Goal: Information Seeking & Learning: Learn about a topic

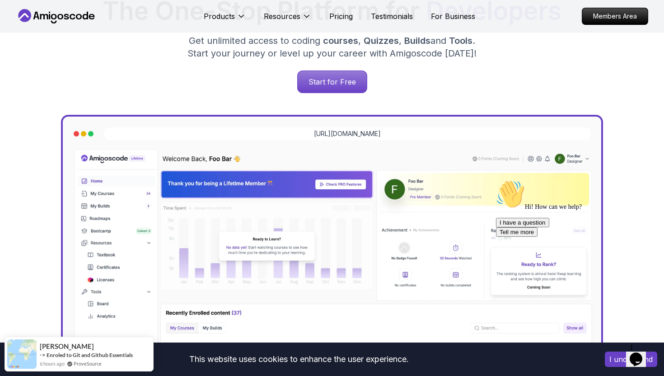
scroll to position [98, 0]
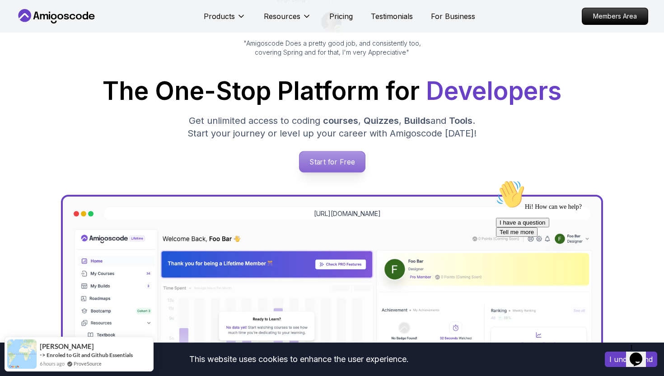
click at [335, 156] on p "Start for Free" at bounding box center [331, 161] width 65 height 21
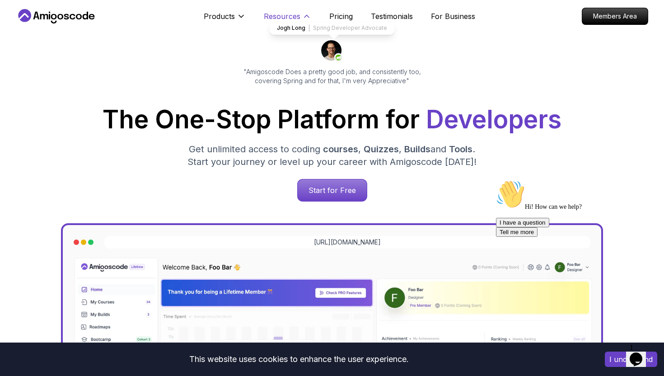
scroll to position [82, 0]
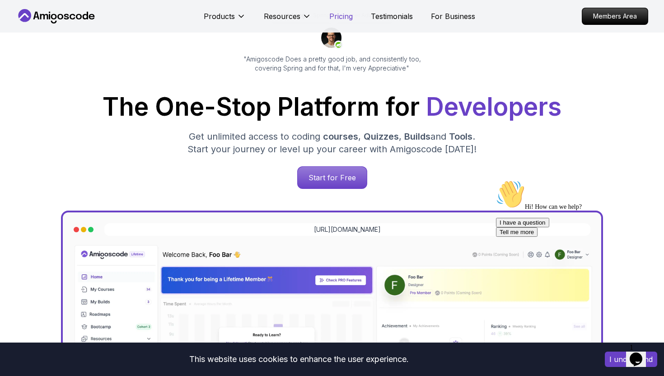
click at [338, 13] on p "Pricing" at bounding box center [340, 16] width 23 height 11
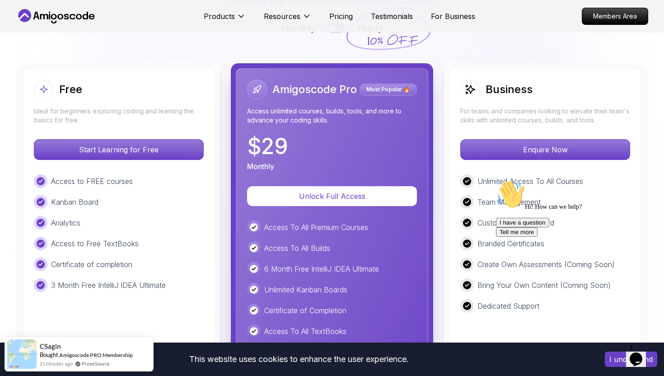
scroll to position [2018, 0]
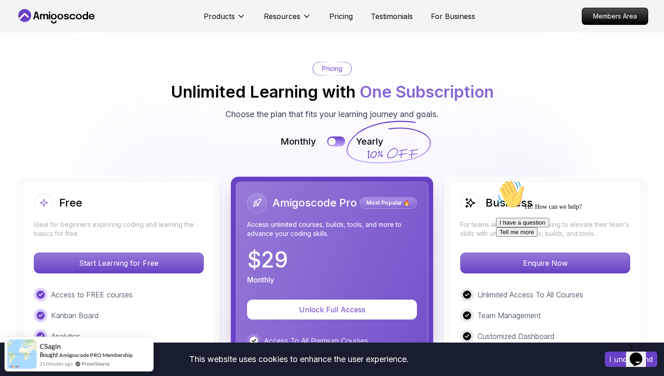
scroll to position [1936, 0]
click at [362, 135] on icon at bounding box center [388, 142] width 87 height 79
click at [342, 135] on div "Monthly Yearly" at bounding box center [332, 141] width 632 height 13
click at [342, 138] on button at bounding box center [335, 141] width 19 height 10
click at [341, 139] on div at bounding box center [340, 142] width 8 height 8
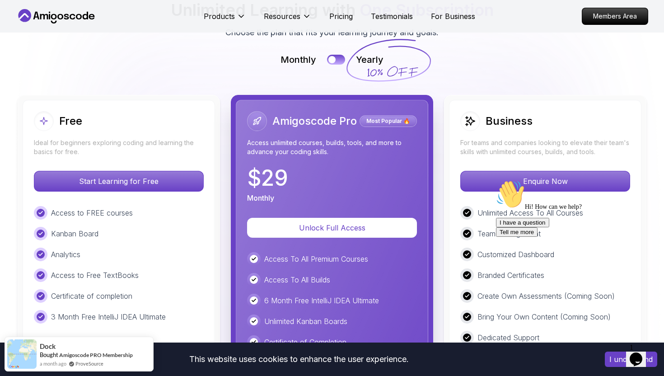
scroll to position [2017, 0]
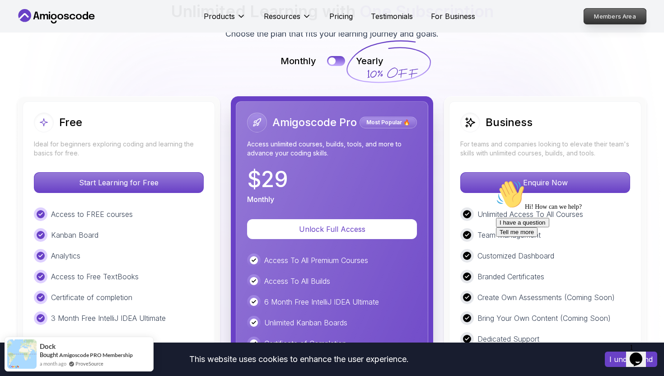
click at [636, 18] on p "Members Area" at bounding box center [615, 16] width 62 height 15
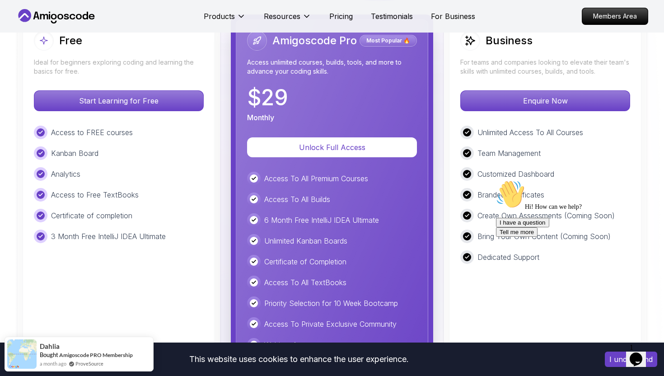
scroll to position [2100, 0]
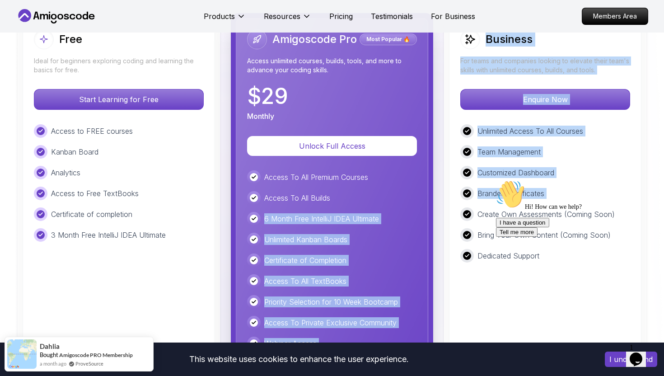
drag, startPoint x: 266, startPoint y: 220, endPoint x: 441, endPoint y: 220, distance: 174.7
click at [441, 220] on div "Free Ideal for beginners exploring coding and learning the basics for free. Sta…" at bounding box center [332, 231] width 632 height 436
click at [434, 205] on div "Free Ideal for beginners exploring coding and learning the basics for free. Sta…" at bounding box center [332, 231] width 632 height 436
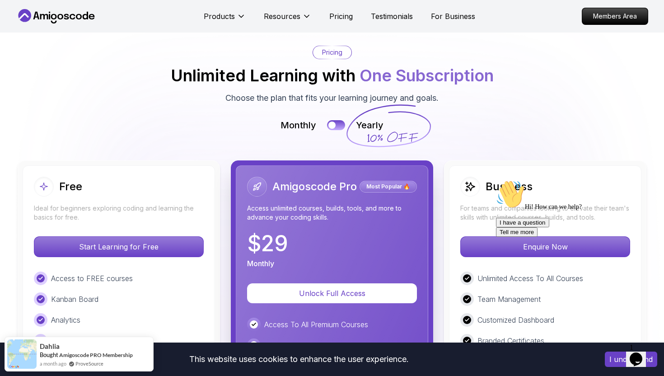
scroll to position [1920, 0]
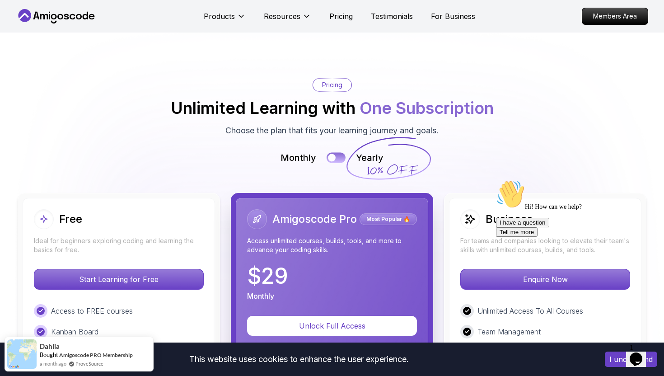
click at [337, 160] on button at bounding box center [335, 157] width 19 height 10
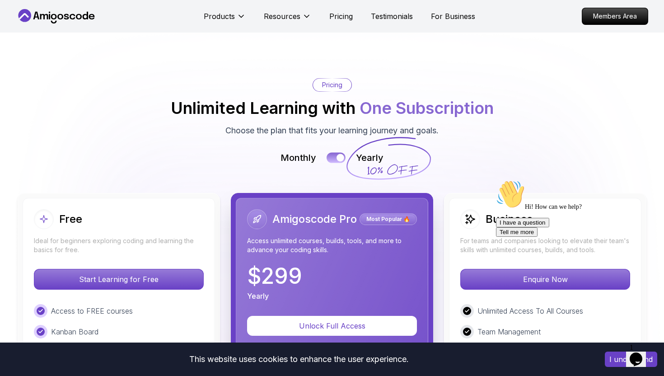
click at [339, 156] on div at bounding box center [340, 157] width 8 height 8
click at [339, 156] on button at bounding box center [335, 157] width 19 height 10
click at [335, 156] on div at bounding box center [332, 157] width 8 height 8
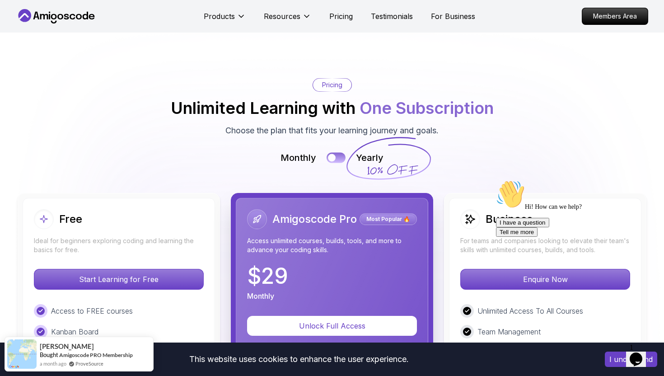
click at [339, 156] on button at bounding box center [335, 157] width 19 height 10
click at [335, 156] on div at bounding box center [332, 157] width 8 height 8
click at [339, 156] on button at bounding box center [335, 157] width 19 height 10
click at [339, 155] on div at bounding box center [340, 157] width 8 height 8
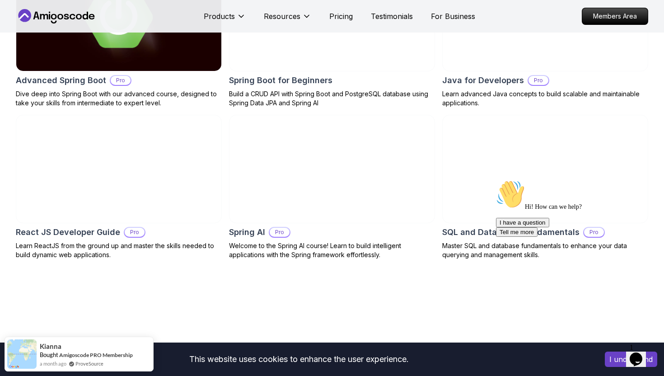
scroll to position [1041, 0]
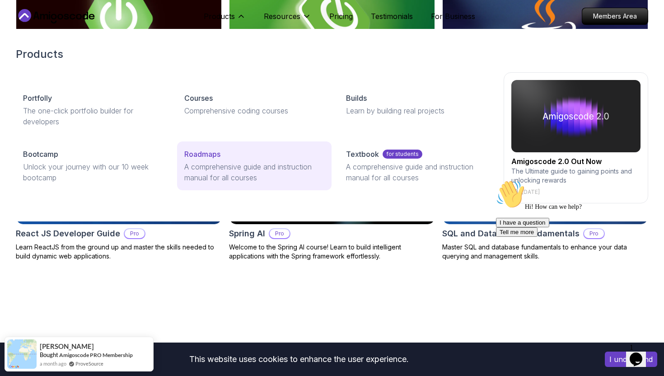
click at [240, 158] on div "Roadmaps" at bounding box center [253, 154] width 139 height 11
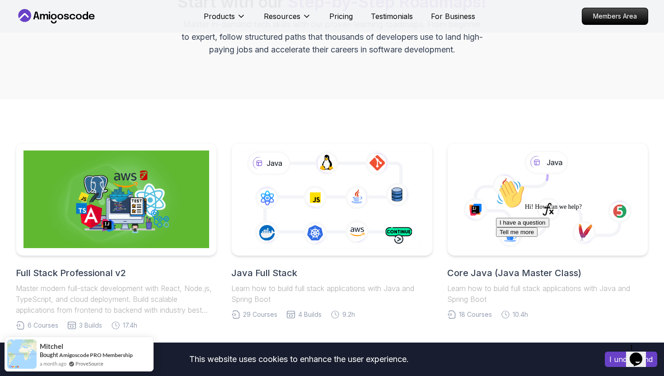
scroll to position [98, 0]
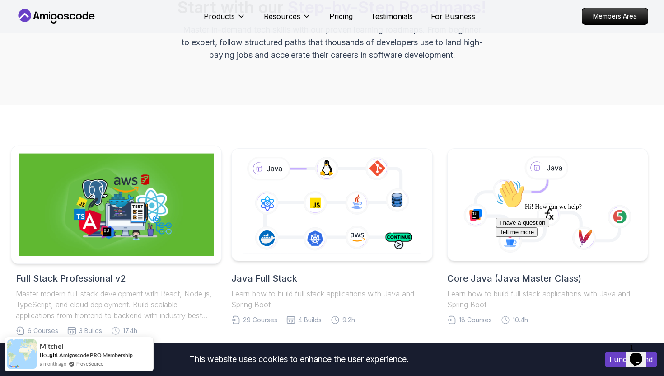
click at [151, 191] on img at bounding box center [116, 204] width 195 height 102
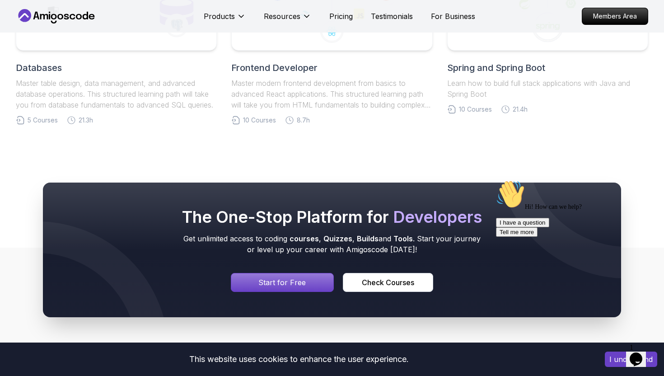
scroll to position [3018, 0]
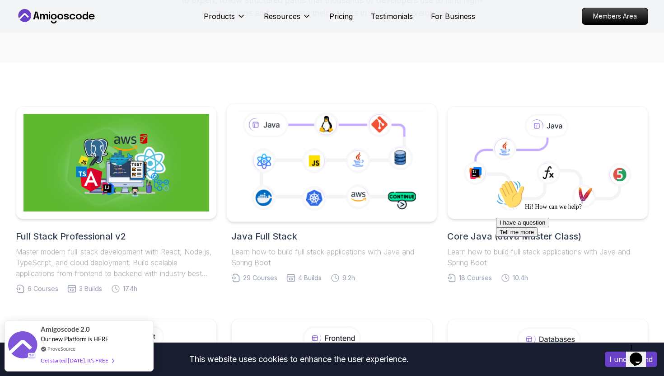
scroll to position [127, 0]
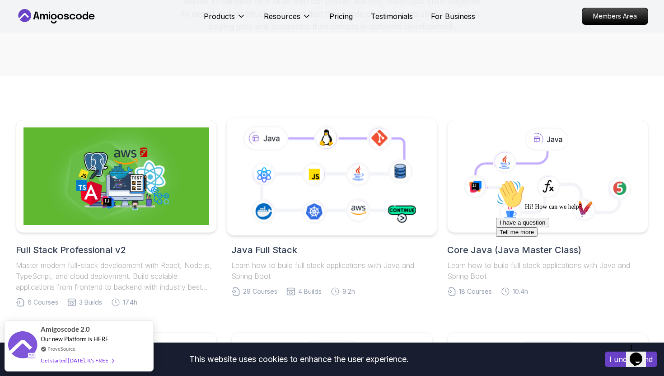
click at [395, 188] on icon at bounding box center [331, 176] width 191 height 106
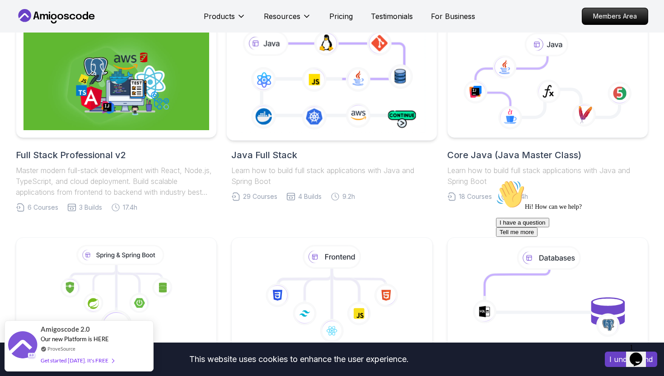
scroll to position [216, 0]
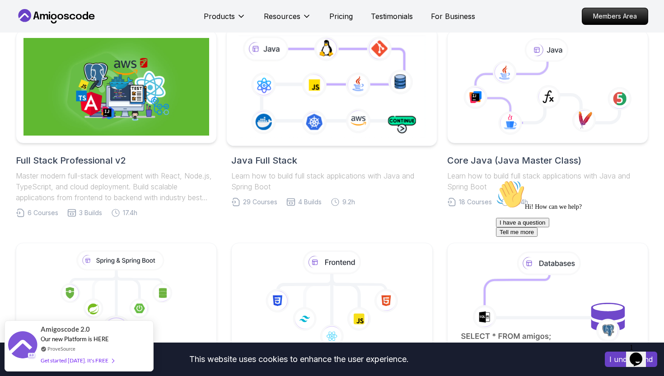
click at [340, 78] on icon at bounding box center [331, 86] width 191 height 106
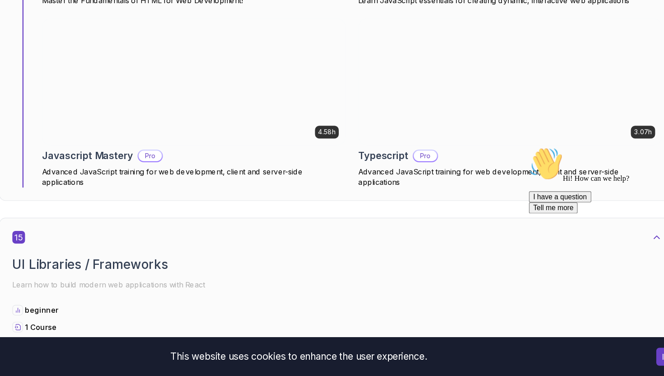
scroll to position [5740, 0]
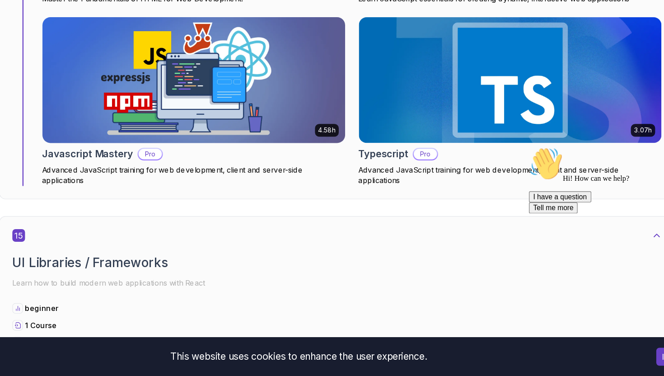
click at [290, 143] on img at bounding box center [210, 122] width 272 height 113
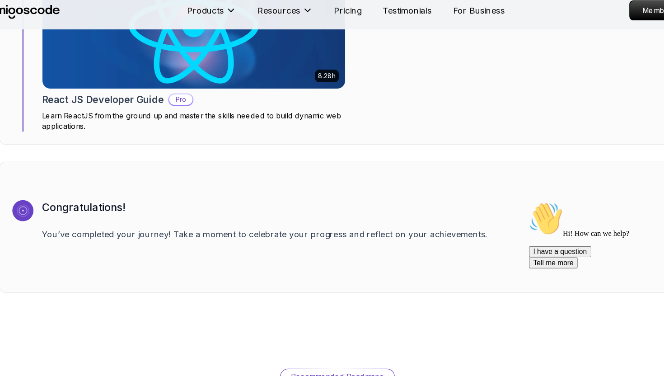
scroll to position [5991, 0]
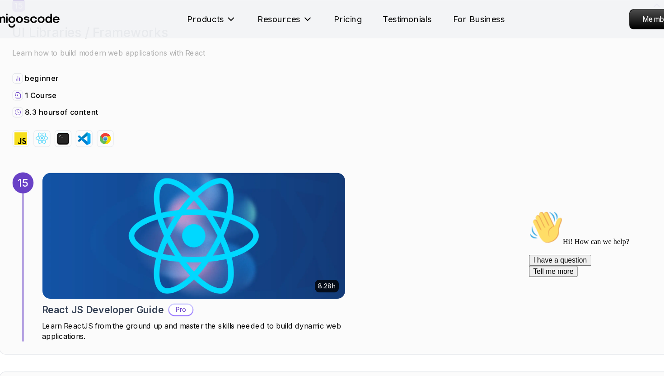
click at [242, 186] on img at bounding box center [210, 201] width 272 height 113
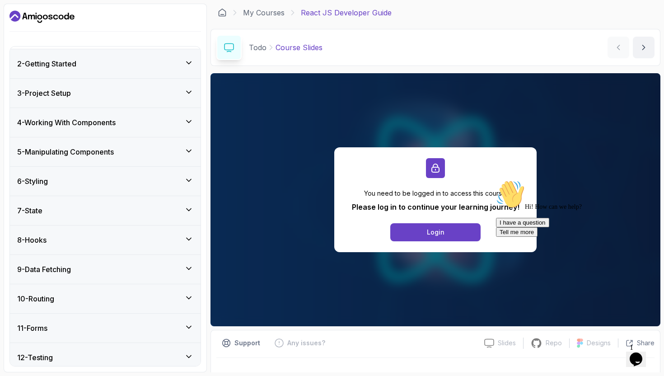
click at [127, 266] on div "9 - Data Fetching" at bounding box center [105, 269] width 176 height 11
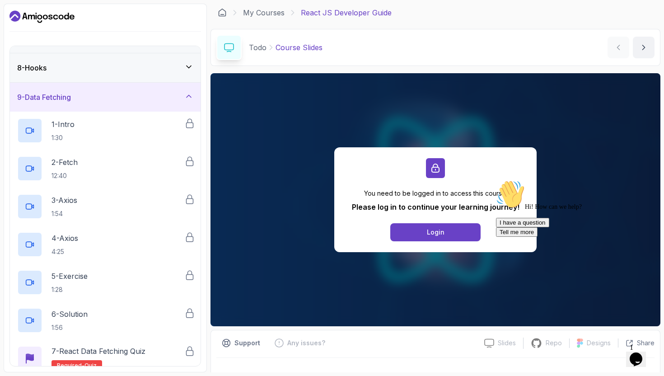
click at [119, 107] on div "9 - Data Fetching" at bounding box center [105, 97] width 191 height 29
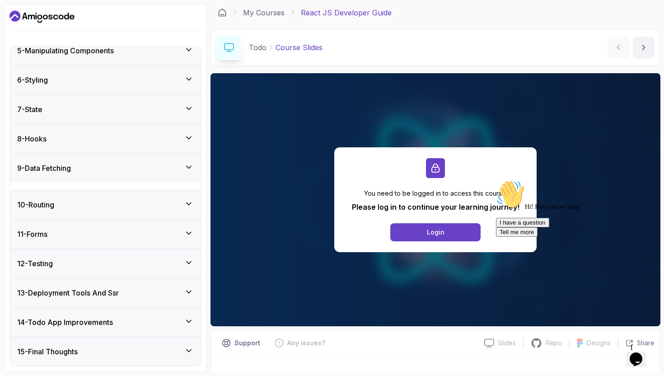
scroll to position [120, 0]
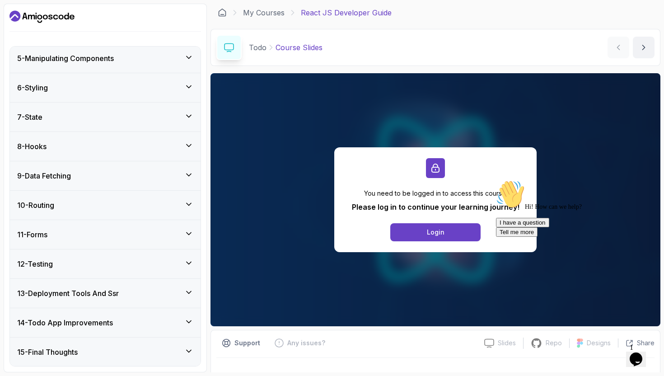
click at [124, 238] on div "11 - Forms" at bounding box center [105, 234] width 176 height 11
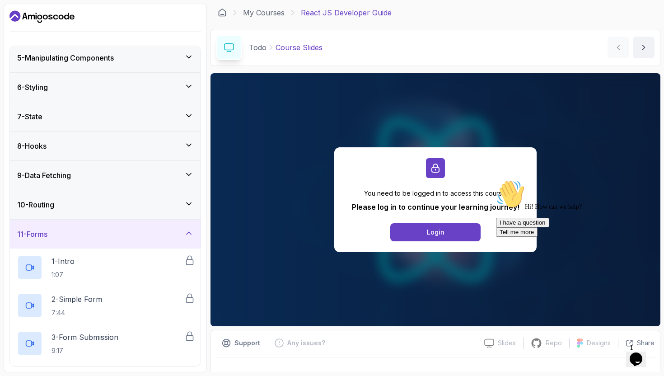
click at [124, 238] on div "11 - Forms" at bounding box center [105, 233] width 176 height 11
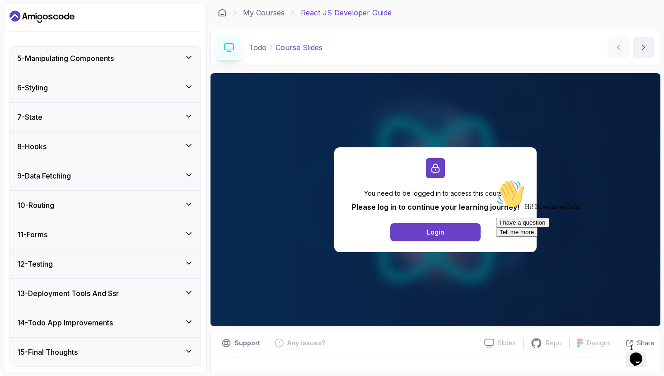
click at [108, 272] on div "12 - Testing" at bounding box center [105, 263] width 191 height 29
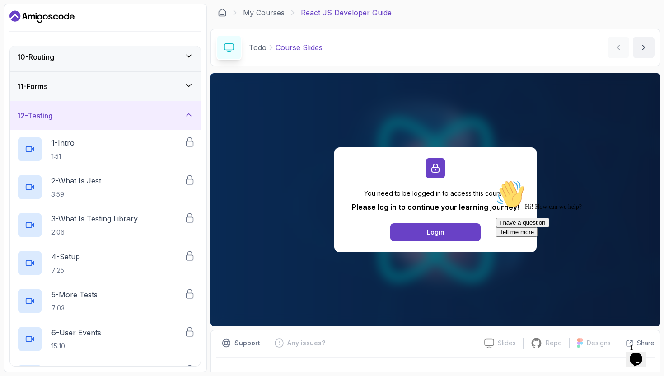
click at [111, 119] on div "12 - Testing" at bounding box center [105, 115] width 176 height 11
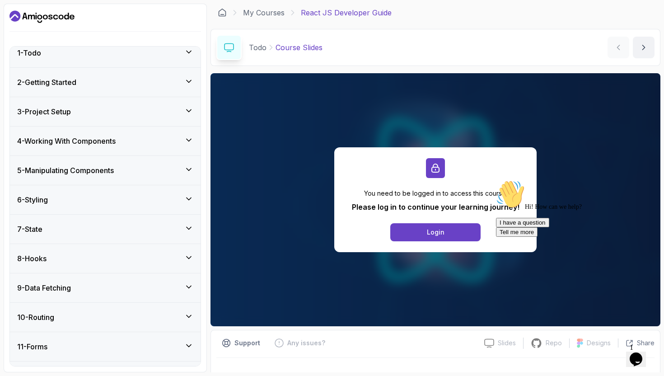
scroll to position [0, 0]
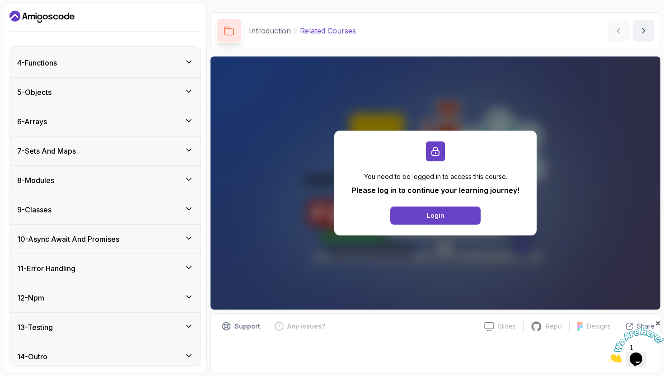
scroll to position [129, 0]
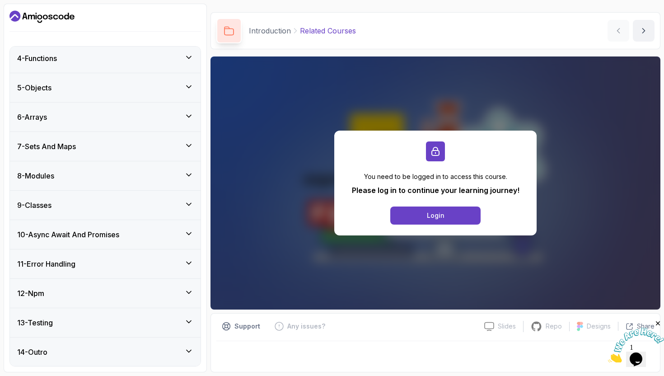
click at [146, 274] on div "11 - Error Handling" at bounding box center [105, 263] width 191 height 29
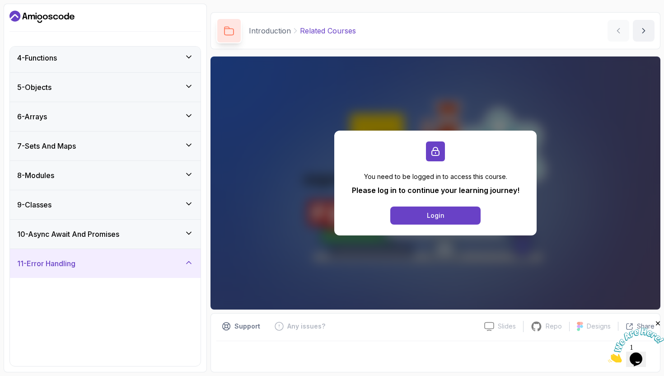
scroll to position [91, 0]
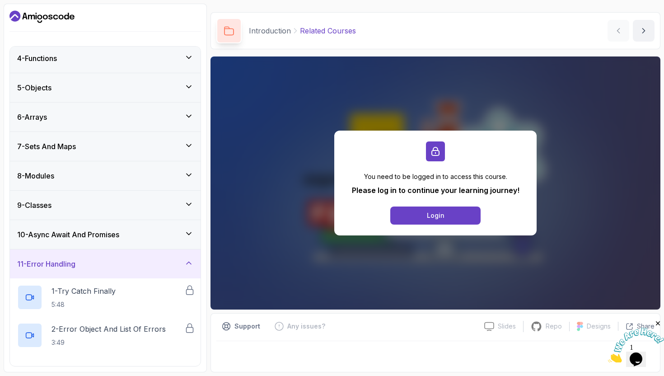
click at [149, 259] on div "11 - Error Handling" at bounding box center [105, 263] width 176 height 11
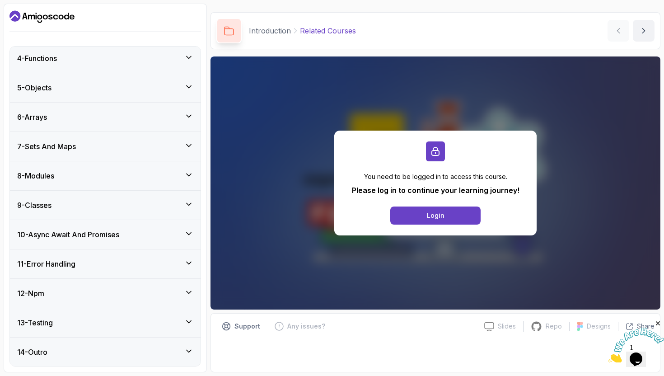
click at [134, 240] on div "10 - Async Await And Promises" at bounding box center [105, 234] width 191 height 29
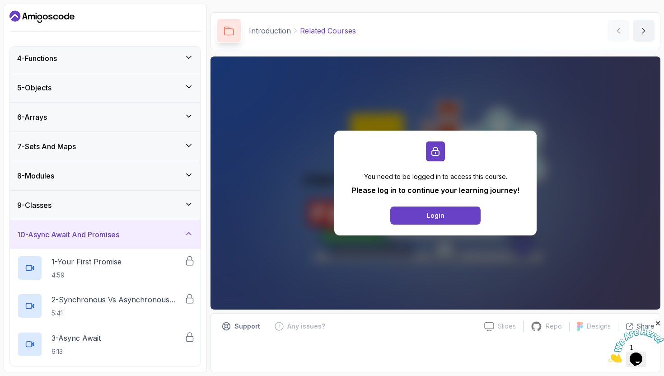
click at [134, 240] on div "10 - Async Await And Promises" at bounding box center [105, 234] width 191 height 29
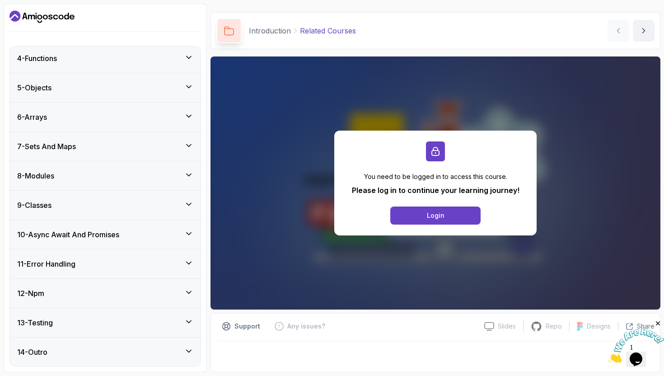
click at [138, 289] on div "12 - Npm" at bounding box center [105, 293] width 176 height 11
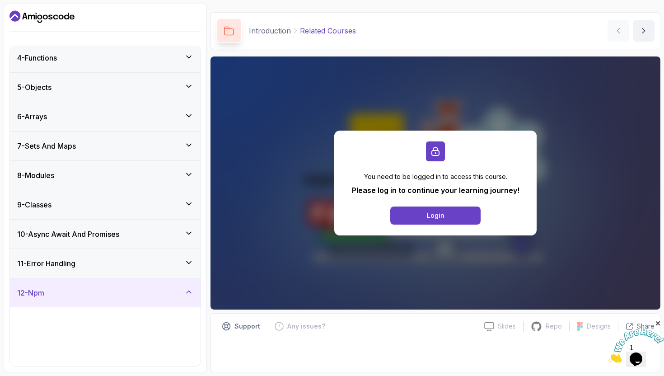
click at [138, 289] on div "12 - Npm" at bounding box center [105, 292] width 176 height 11
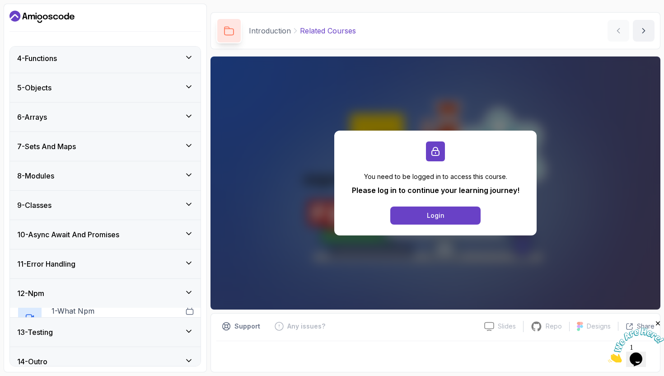
scroll to position [91, 0]
